Goal: Transaction & Acquisition: Purchase product/service

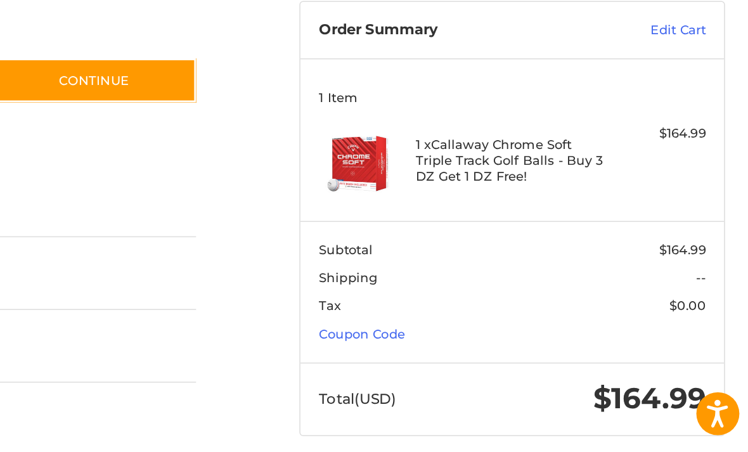
click at [457, 342] on link "Coupon Code" at bounding box center [485, 347] width 57 height 10
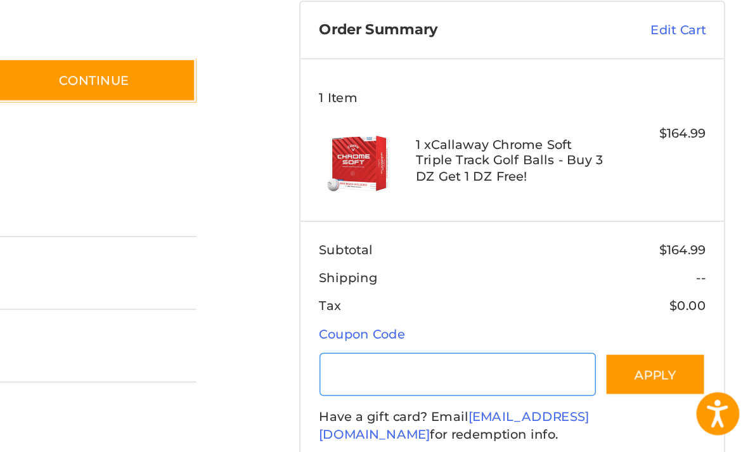
click at [457, 359] on input "Gift Certificate or Coupon Code" at bounding box center [548, 373] width 183 height 29
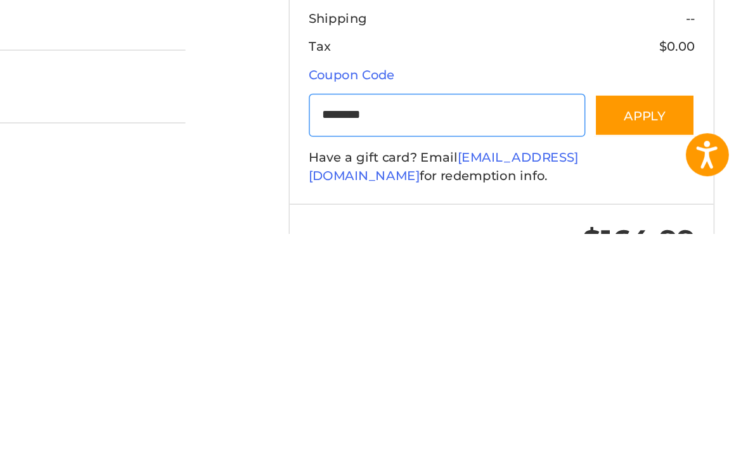
type input "********"
click at [646, 359] on button "Apply" at bounding box center [679, 373] width 67 height 29
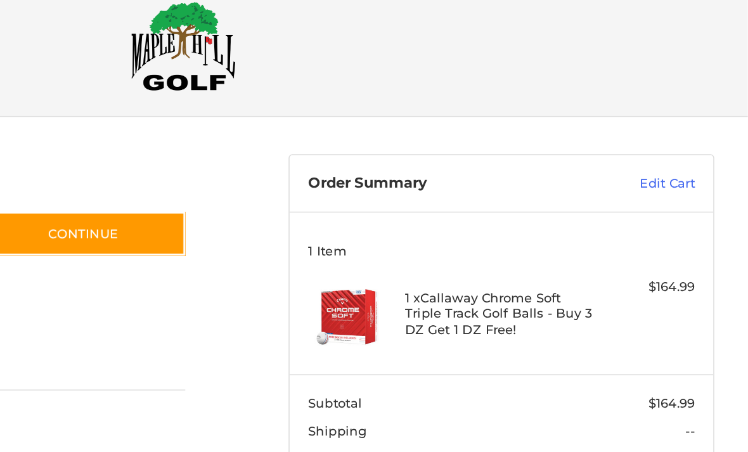
scroll to position [23, 0]
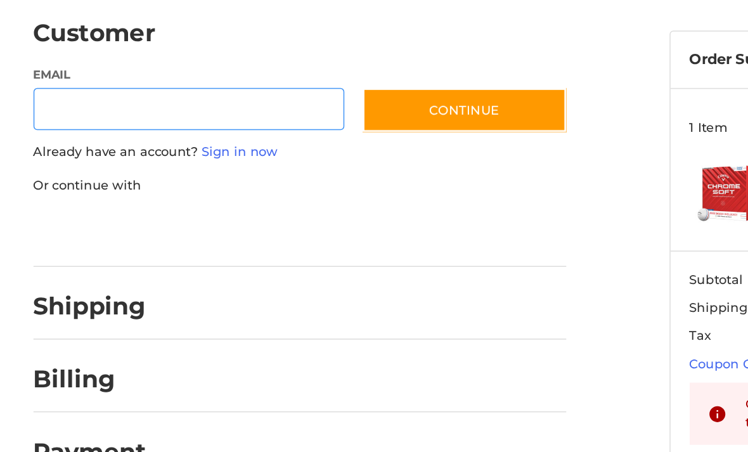
click at [76, 141] on input "Email" at bounding box center [125, 155] width 206 height 29
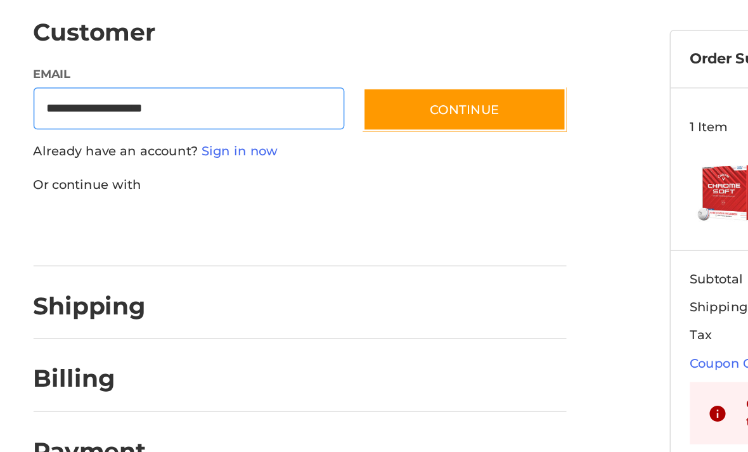
type input "**********"
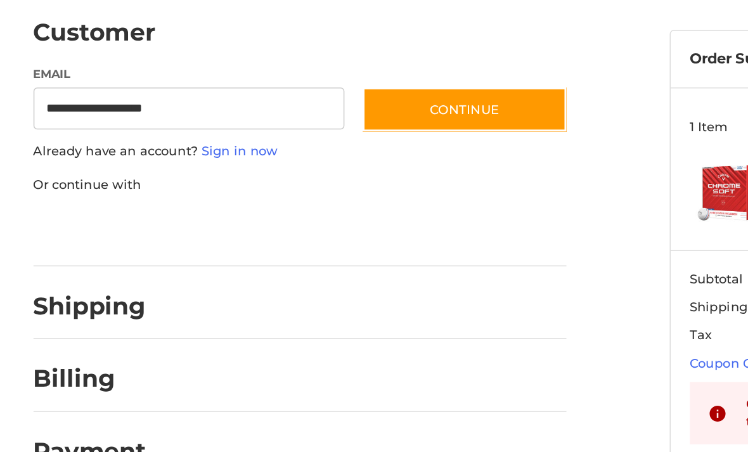
click at [307, 141] on button "Continue" at bounding box center [307, 155] width 135 height 29
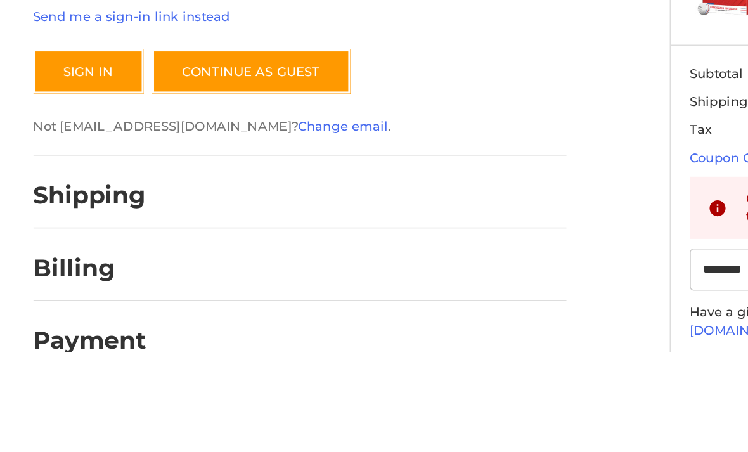
click at [62, 252] on button "Sign In" at bounding box center [58, 266] width 73 height 29
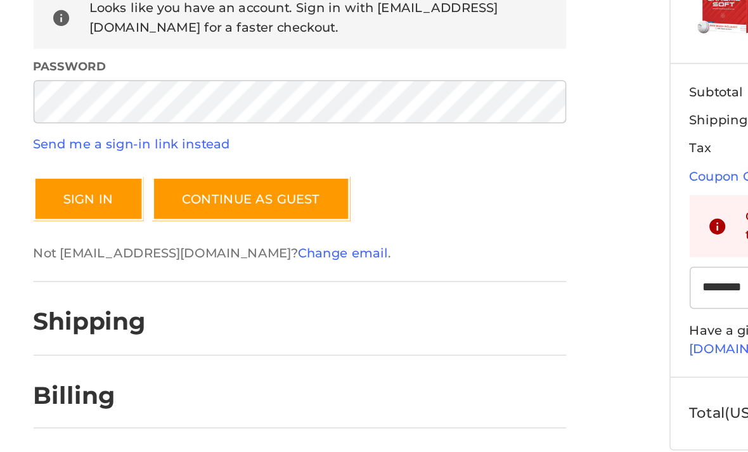
scroll to position [121, 0]
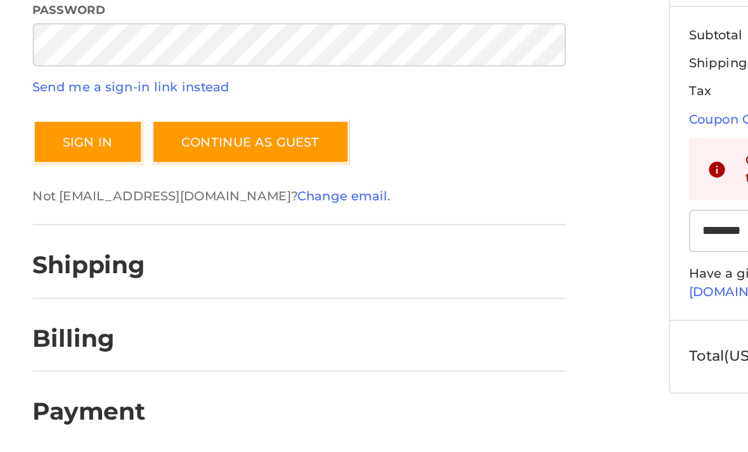
click at [60, 226] on button "Sign In" at bounding box center [58, 240] width 73 height 29
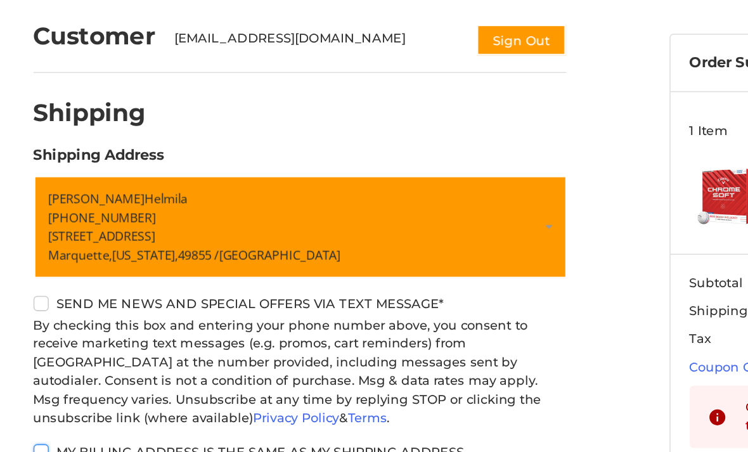
scroll to position [0, 0]
